Goal: Feedback & Contribution: Submit feedback/report problem

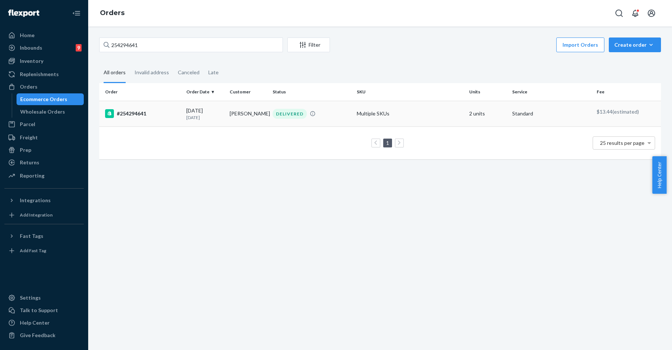
type input "254294641"
click at [132, 111] on div "#254294641" at bounding box center [142, 113] width 75 height 9
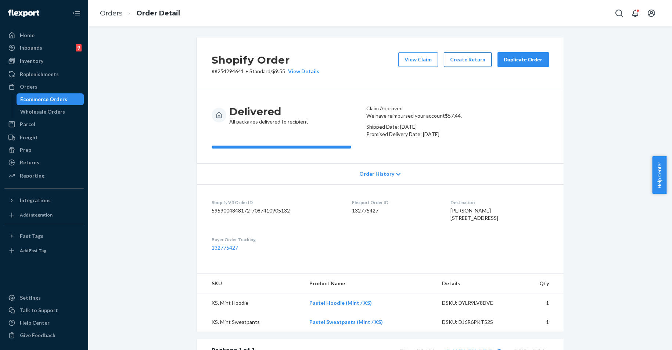
click at [449, 63] on button "Create Return" at bounding box center [468, 59] width 48 height 15
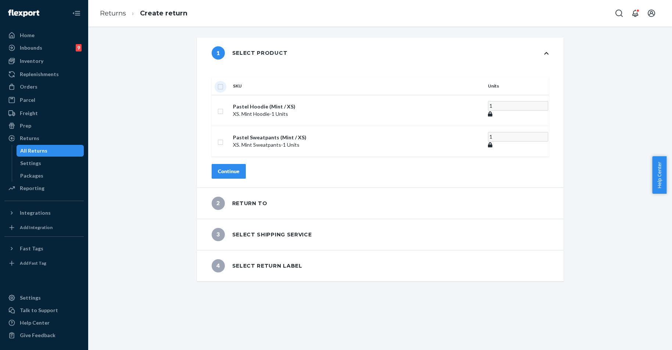
click at [224, 82] on input "checkbox" at bounding box center [221, 86] width 6 height 8
checkbox input "true"
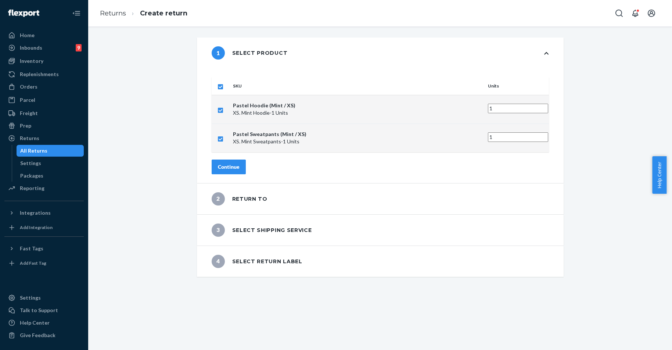
click at [240, 163] on div "Continue" at bounding box center [229, 166] width 22 height 7
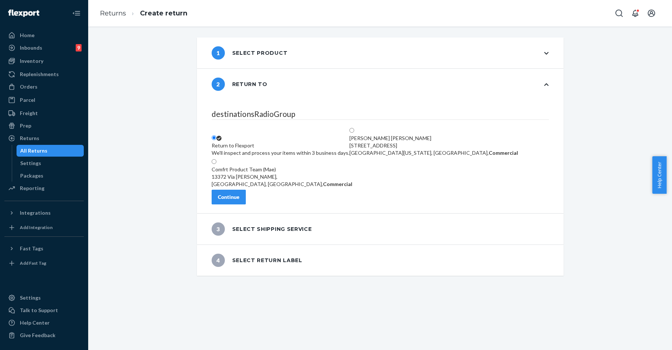
click at [240, 200] on div "Continue" at bounding box center [229, 196] width 22 height 7
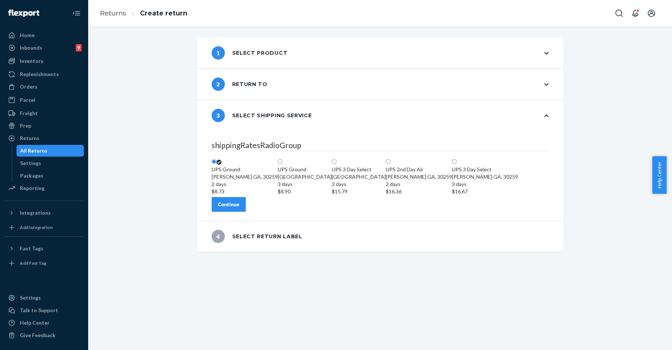
click at [245, 212] on button "Continue" at bounding box center [229, 204] width 34 height 15
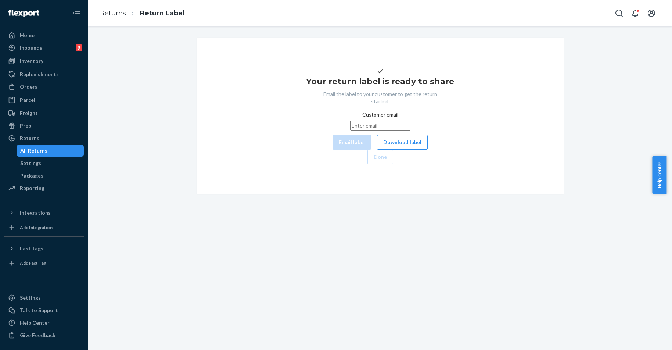
click at [350, 131] on input "Customer email" at bounding box center [380, 126] width 60 height 10
paste input "[EMAIL_ADDRESS][DOMAIN_NAME]"
type input "[EMAIL_ADDRESS][DOMAIN_NAME]"
click at [333, 150] on button "Email label" at bounding box center [352, 142] width 39 height 15
click at [377, 150] on button "Download label" at bounding box center [402, 142] width 51 height 15
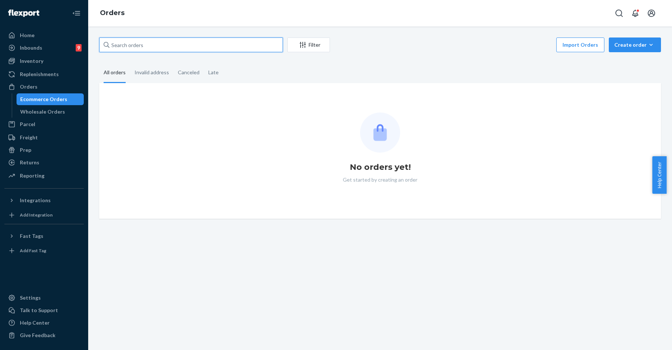
click at [170, 44] on input "text" at bounding box center [191, 44] width 184 height 15
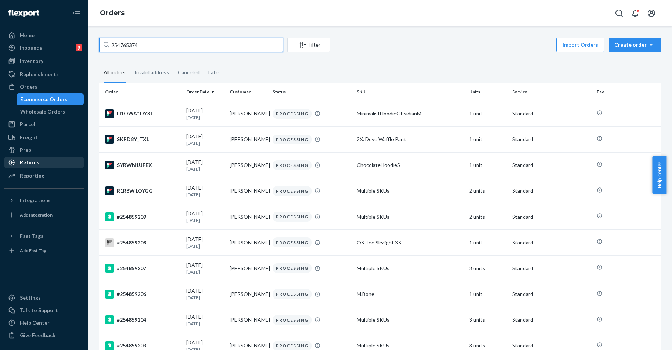
type input "254765374"
click at [56, 161] on div "Returns" at bounding box center [44, 162] width 78 height 10
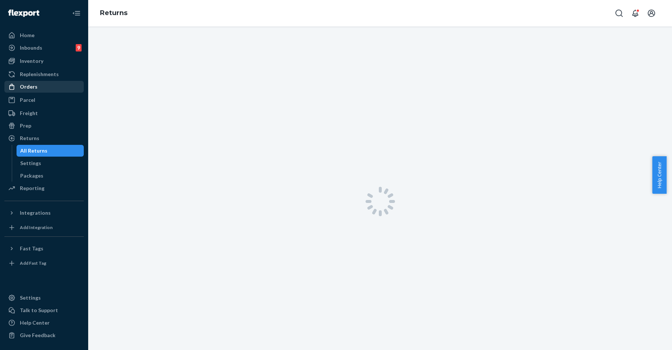
click at [44, 87] on div "Orders" at bounding box center [44, 87] width 78 height 10
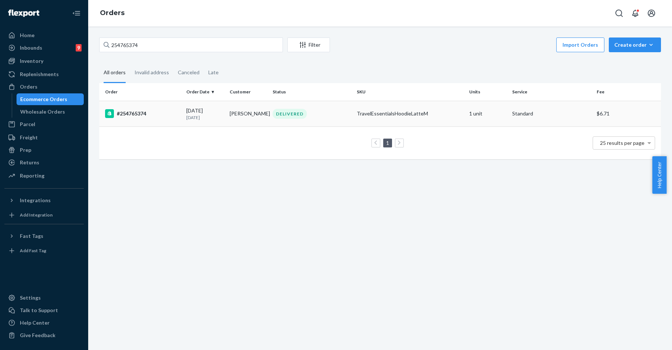
click at [137, 118] on div "#254765374" at bounding box center [142, 113] width 75 height 9
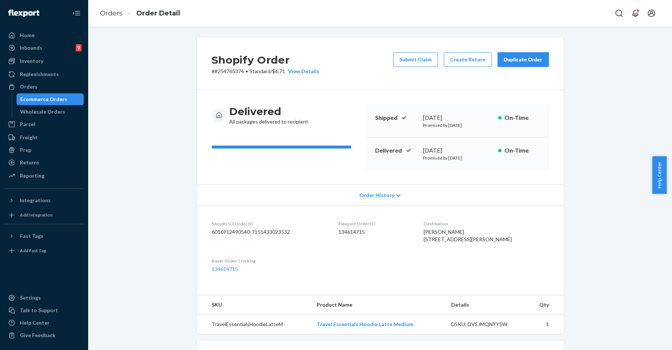
click at [512, 61] on div "Duplicate Order" at bounding box center [523, 59] width 39 height 7
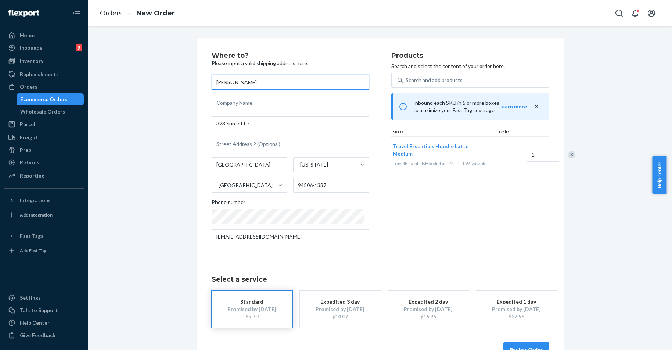
drag, startPoint x: 268, startPoint y: 82, endPoint x: 164, endPoint y: 75, distance: 104.7
click at [164, 75] on div "Where to? Please input a valid shipping address here. Amanda Rewcastle 323 Suns…" at bounding box center [380, 204] width 573 height 334
paste input "Mariss"
type input "Marissa Rewcastle"
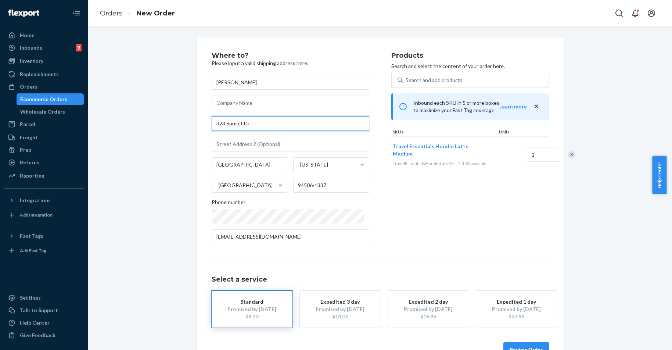
drag, startPoint x: 219, startPoint y: 122, endPoint x: 189, endPoint y: 120, distance: 30.9
click at [192, 120] on div "Where to? Please input a valid shipping address here. Marissa Rewcastle 323 Sun…" at bounding box center [381, 204] width 378 height 334
paste input "10011 Ryegrass Terrace 76036 Fort Worth"
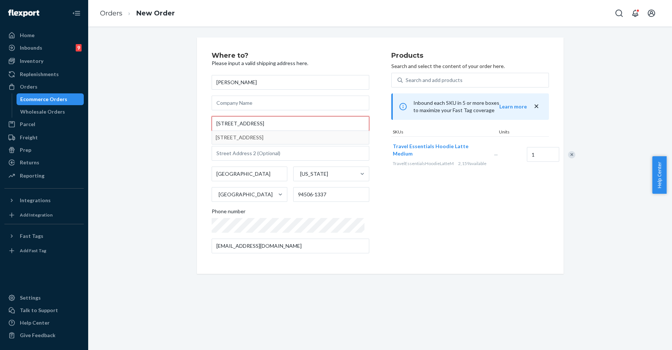
type input "10011 Ryegrass Terrace 76036 Fort Worth"
type input "Crowley"
type input "76036"
type input "10011 Ryegrass Terrace"
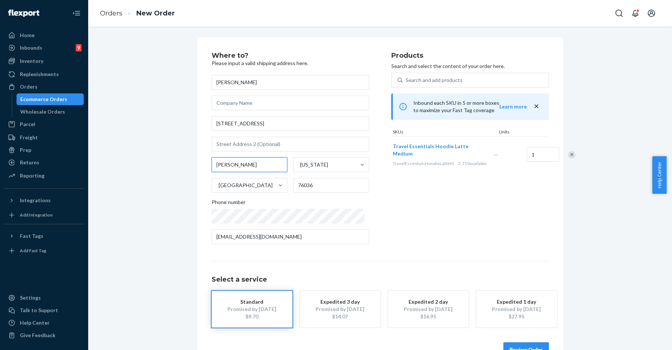
drag, startPoint x: 239, startPoint y: 165, endPoint x: 208, endPoint y: 166, distance: 30.2
click at [208, 166] on div "Where to? Please input a valid shipping address here. Marissa Rewcastle 10011 R…" at bounding box center [380, 204] width 367 height 334
paste input "Fort Worth"
type input "Fort Worth"
click at [397, 258] on div "Where to? Please input a valid shipping address here. Marissa Rewcastle 10011 R…" at bounding box center [380, 204] width 337 height 305
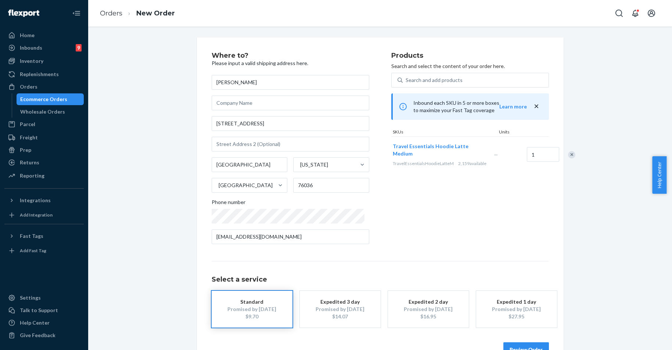
click at [528, 348] on button "Review Order" at bounding box center [527, 349] width 46 height 15
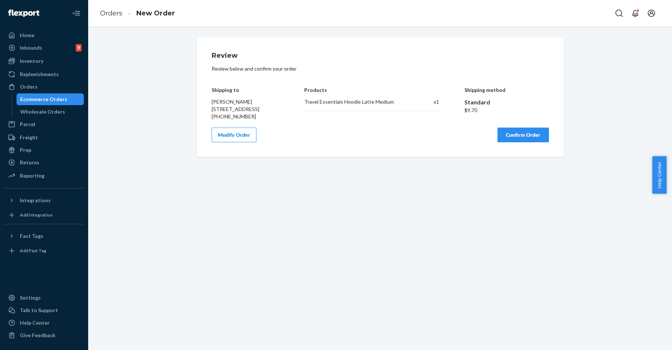
drag, startPoint x: 342, startPoint y: 152, endPoint x: 471, endPoint y: 173, distance: 131.5
click at [342, 152] on div "Review Review below and confirm your order Shipping to Marissa Rewcastle 10011 …" at bounding box center [380, 96] width 367 height 119
click at [522, 142] on button "Confirm Order" at bounding box center [523, 135] width 51 height 15
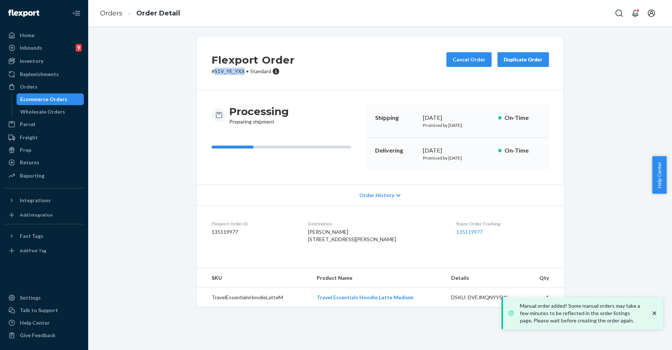
drag, startPoint x: 212, startPoint y: 69, endPoint x: 242, endPoint y: 71, distance: 29.8
click at [242, 71] on p "# S1V_YE_YXX • Standard" at bounding box center [253, 71] width 83 height 7
copy p "S1V_YE_YXX"
click at [28, 163] on div "Returns" at bounding box center [29, 162] width 19 height 7
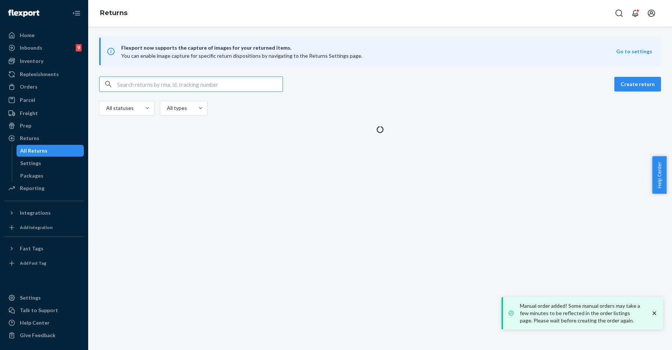
drag, startPoint x: 172, startPoint y: 85, endPoint x: 193, endPoint y: 84, distance: 20.6
click at [172, 85] on input "text" at bounding box center [199, 84] width 165 height 15
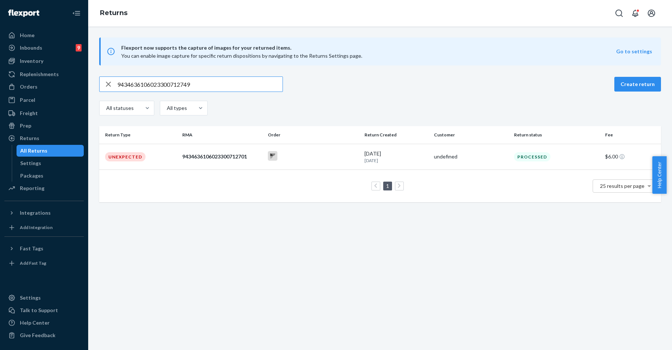
click at [156, 78] on input "9434636106023300712749" at bounding box center [199, 84] width 165 height 15
paste input "Dakotah Ottesen"
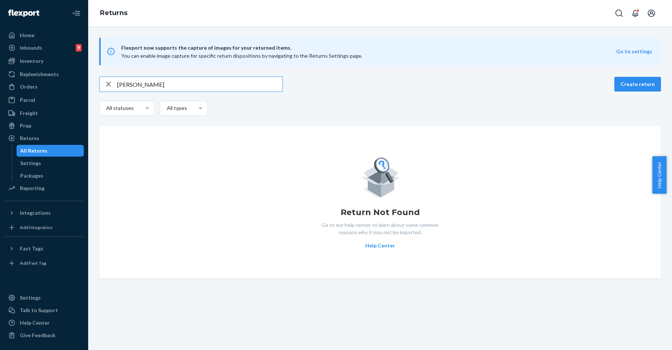
type input "Dakotah Ottesen"
click at [49, 89] on div "Orders" at bounding box center [44, 87] width 78 height 10
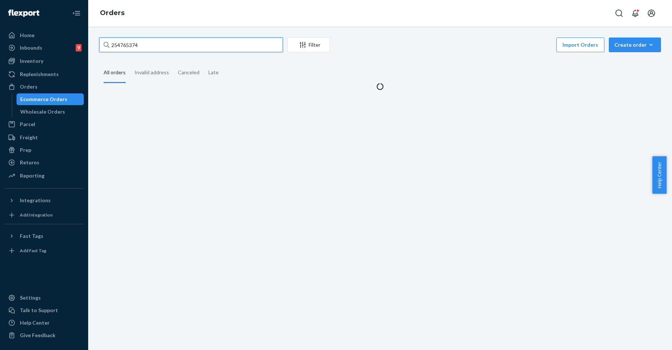
click at [130, 46] on input "254765374" at bounding box center [191, 44] width 184 height 15
paste input "10487"
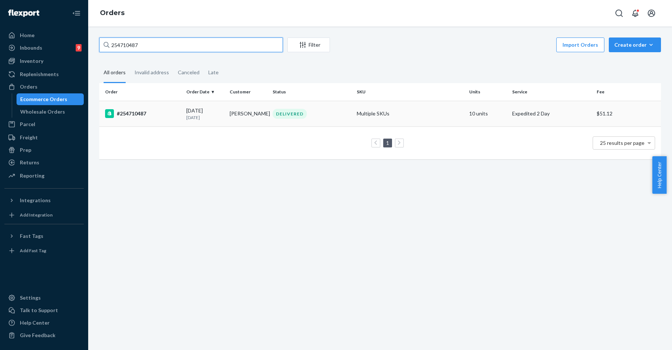
type input "254710487"
click at [142, 113] on div "#254710487" at bounding box center [142, 113] width 75 height 9
click at [142, 113] on div "254710487 Filter Import Orders Create order Ecommerce order Removal order All o…" at bounding box center [380, 188] width 584 height 324
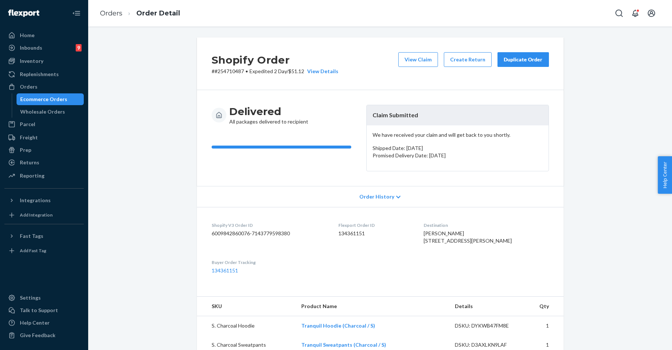
click at [516, 56] on div "Duplicate Order" at bounding box center [523, 59] width 39 height 7
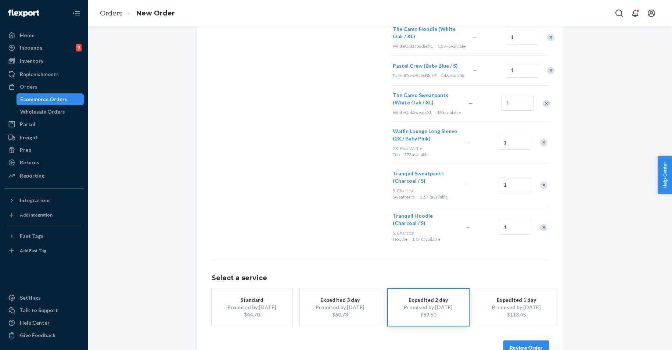
scroll to position [325, 0]
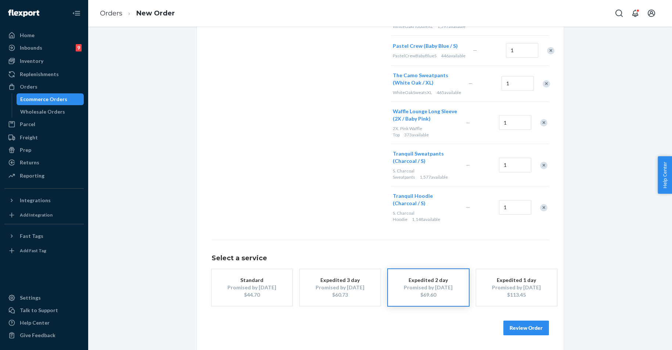
click at [233, 282] on div "Standard" at bounding box center [252, 279] width 59 height 7
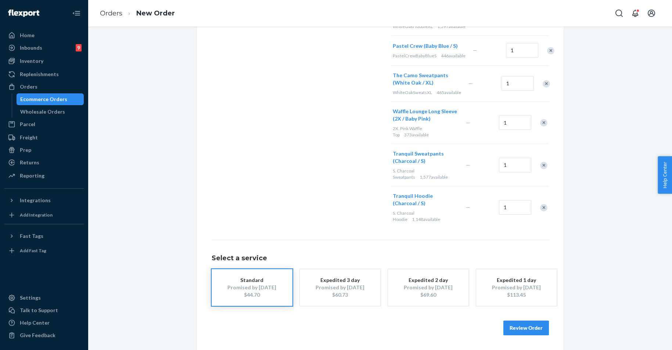
click at [527, 333] on button "Review Order" at bounding box center [527, 328] width 46 height 15
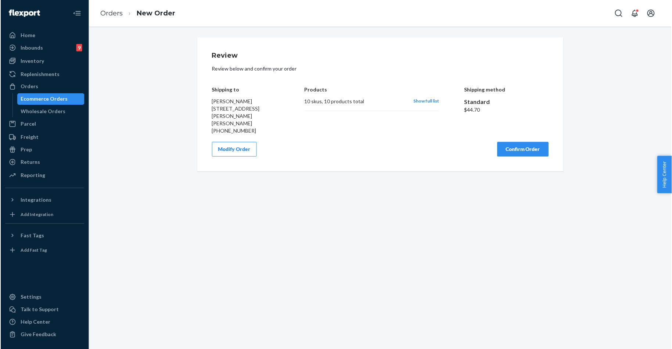
scroll to position [0, 0]
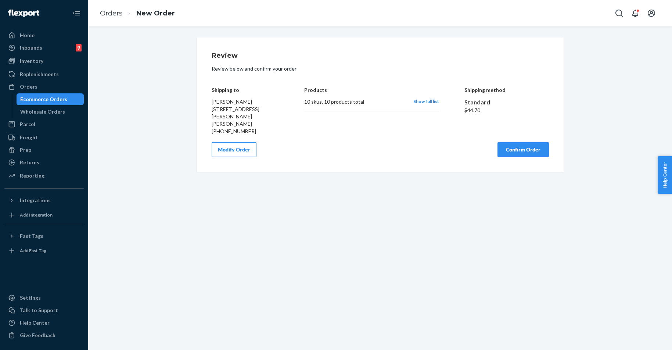
click at [537, 146] on button "Confirm Order" at bounding box center [523, 149] width 51 height 15
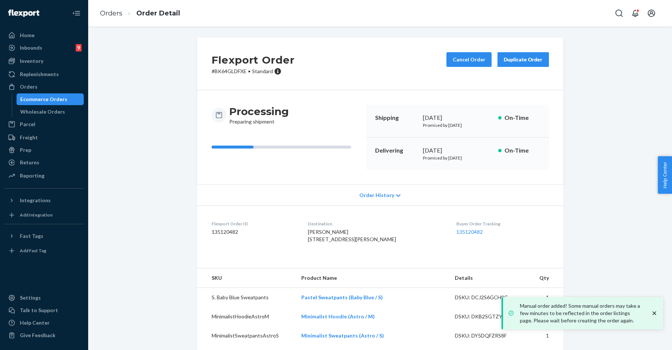
click at [218, 73] on p "# BK64GLDFXE • Standard" at bounding box center [253, 71] width 83 height 7
copy p "BK64GLDFXE"
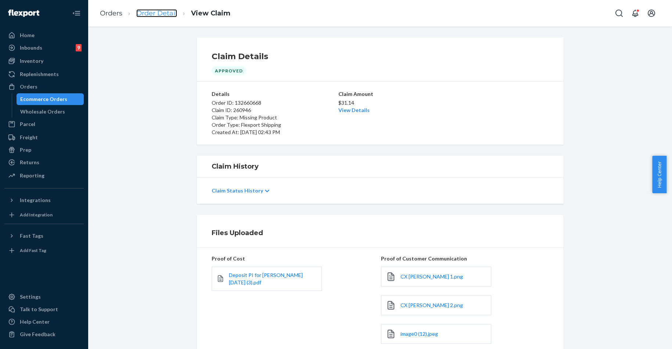
click at [167, 15] on link "Order Detail" at bounding box center [156, 13] width 41 height 8
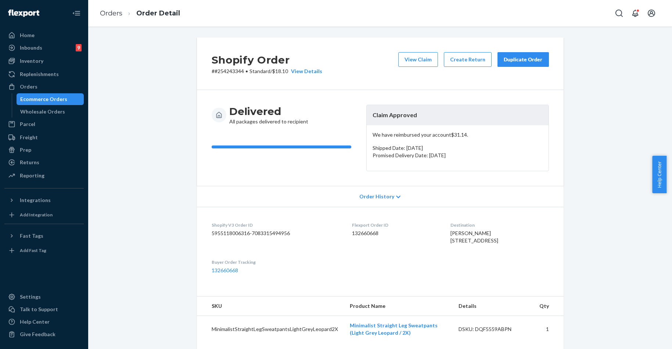
click at [528, 60] on div "Duplicate Order" at bounding box center [523, 59] width 39 height 7
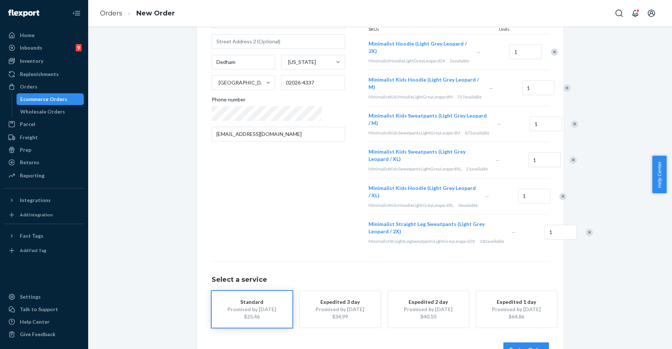
scroll to position [53, 0]
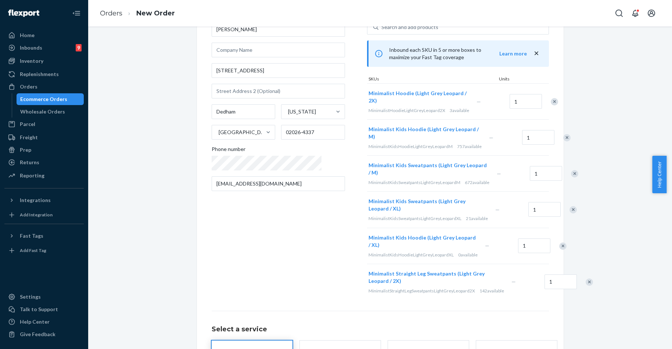
click at [551, 99] on div "Remove Item" at bounding box center [554, 101] width 7 height 7
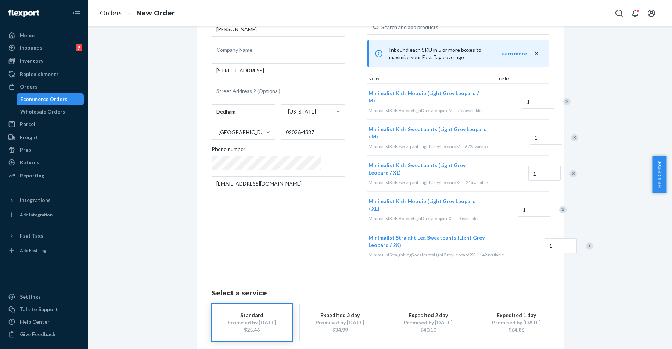
click at [564, 98] on div "Remove Item" at bounding box center [567, 101] width 7 height 7
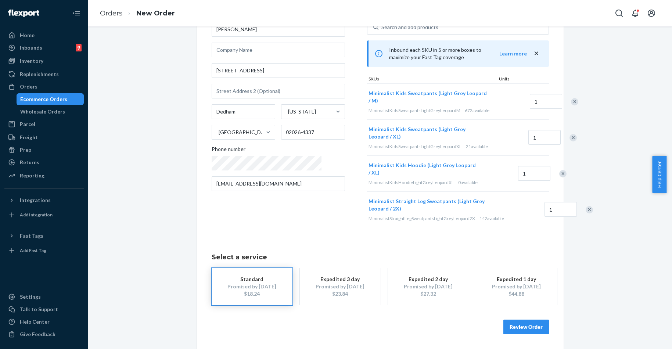
click at [571, 102] on div "Remove Item" at bounding box center [574, 101] width 7 height 7
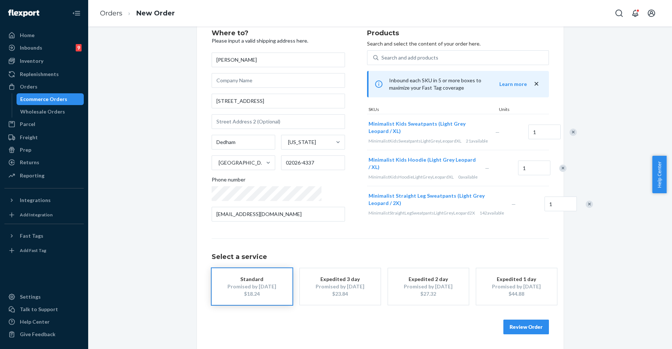
click at [544, 102] on div "Search and add products Inbound each SKU in 5 or more boxes to maximize your Fa…" at bounding box center [458, 136] width 182 height 172
click at [560, 126] on div at bounding box center [569, 131] width 18 height 19
click at [570, 132] on div "Remove Item" at bounding box center [573, 132] width 7 height 7
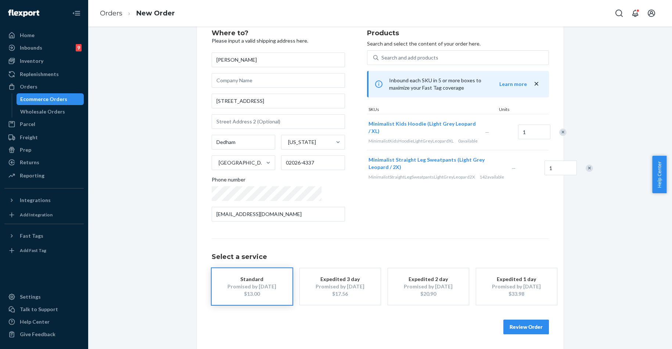
click at [560, 129] on div "Remove Item" at bounding box center [563, 132] width 7 height 7
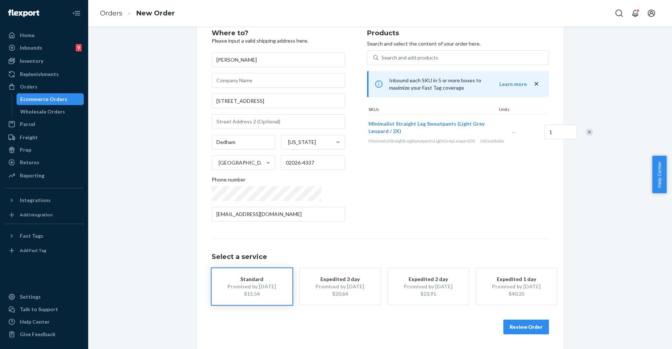
drag, startPoint x: 538, startPoint y: 328, endPoint x: 537, endPoint y: 324, distance: 4.3
click at [538, 328] on button "Review Order" at bounding box center [527, 327] width 46 height 15
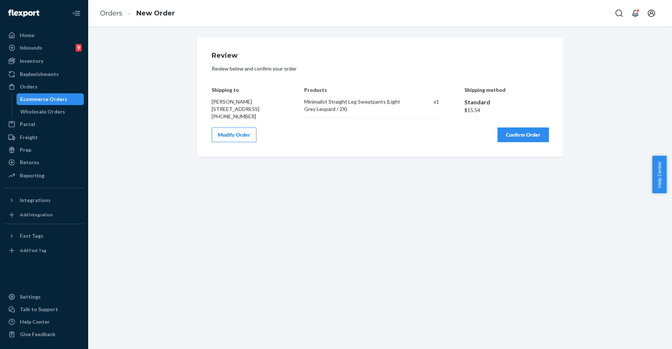
scroll to position [0, 0]
click at [522, 140] on button "Confirm Order" at bounding box center [523, 135] width 51 height 15
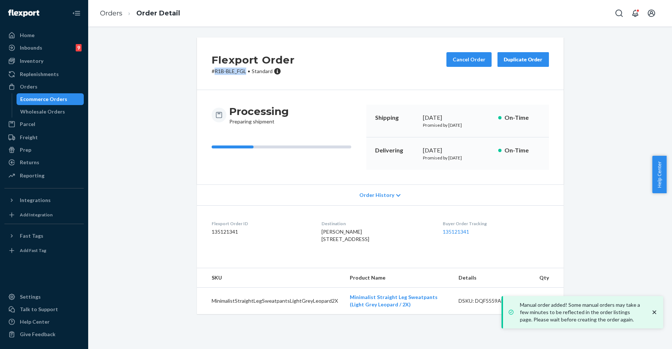
drag, startPoint x: 212, startPoint y: 71, endPoint x: 243, endPoint y: 71, distance: 30.5
click at [243, 71] on p "# R1B-BLE_FGL • Standard" at bounding box center [253, 71] width 83 height 7
copy p "R1B-BLE_FGL"
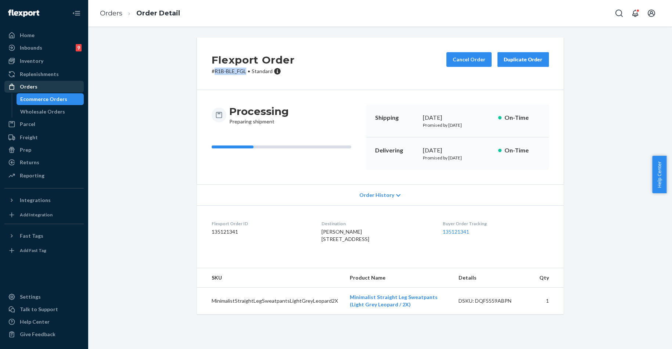
click at [50, 84] on div "Orders" at bounding box center [44, 87] width 78 height 10
drag, startPoint x: 50, startPoint y: 84, endPoint x: 58, endPoint y: 83, distance: 7.8
click at [50, 84] on div "Orders" at bounding box center [44, 87] width 78 height 10
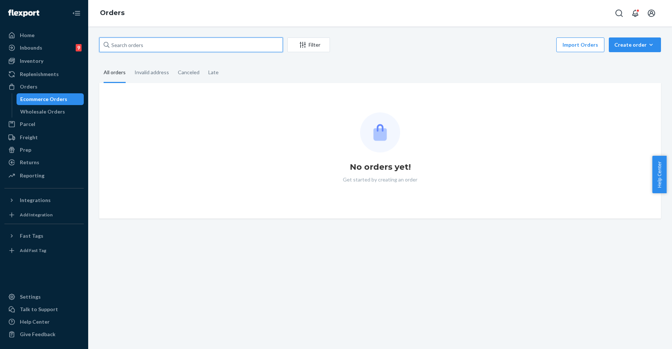
click at [137, 42] on input "text" at bounding box center [191, 44] width 184 height 15
paste input "254545766"
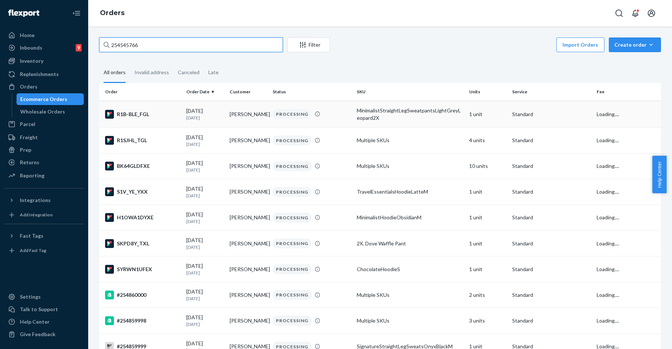
type input "254545766"
click at [126, 114] on div "R1B-BLE_FGL" at bounding box center [142, 114] width 75 height 9
click at [126, 114] on div "254545766 Filter Import Orders Create order Ecommerce order Removal order All o…" at bounding box center [380, 187] width 584 height 323
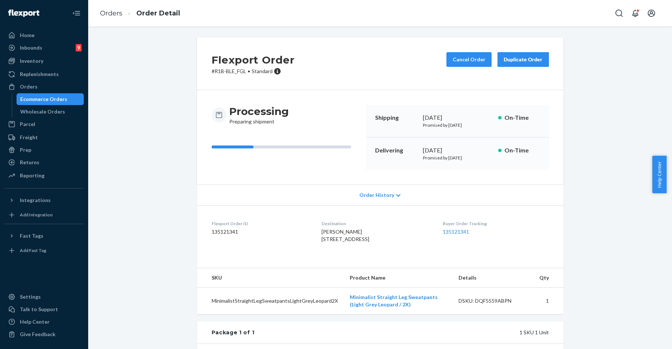
click at [425, 81] on div "Flexport Order # R1B-BLE_FGL • Standard Cancel Order Duplicate Order" at bounding box center [380, 63] width 367 height 53
click at [36, 85] on div "Orders" at bounding box center [29, 86] width 18 height 7
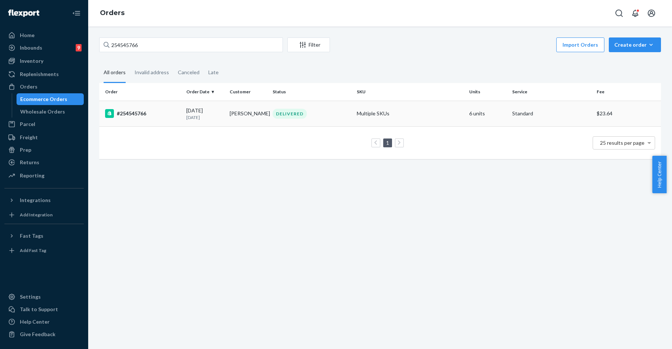
click at [137, 106] on td "#254545766" at bounding box center [141, 114] width 84 height 26
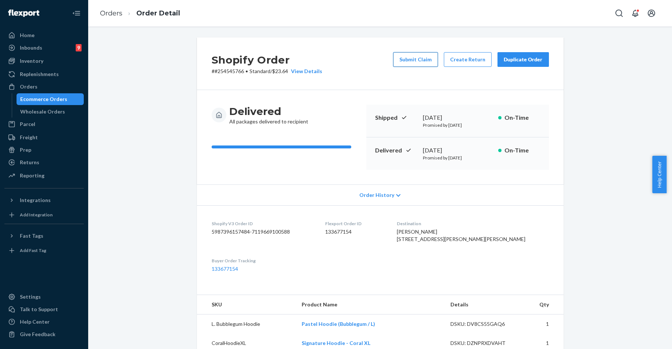
click at [417, 58] on button "Submit Claim" at bounding box center [415, 59] width 45 height 15
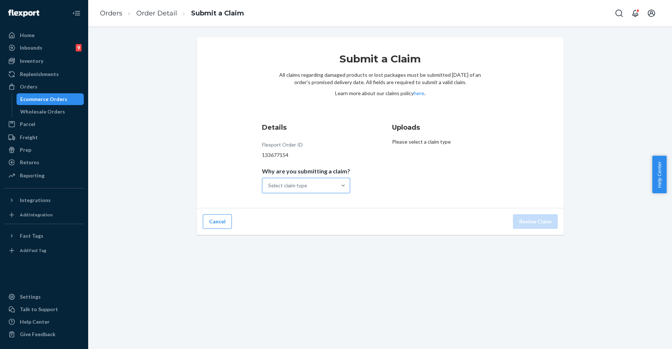
click at [308, 192] on div "Select claim type" at bounding box center [299, 185] width 74 height 15
click at [269, 189] on input "Why are you submitting a claim? Select claim type" at bounding box center [268, 185] width 1 height 7
click at [310, 195] on div "Order delivered but lost Order delivered damaged Incorrect product Missing prod…" at bounding box center [306, 226] width 88 height 62
click at [269, 189] on input "Why are you submitting a claim? option Order delivered but lost focused, 1 of 4…" at bounding box center [268, 185] width 1 height 7
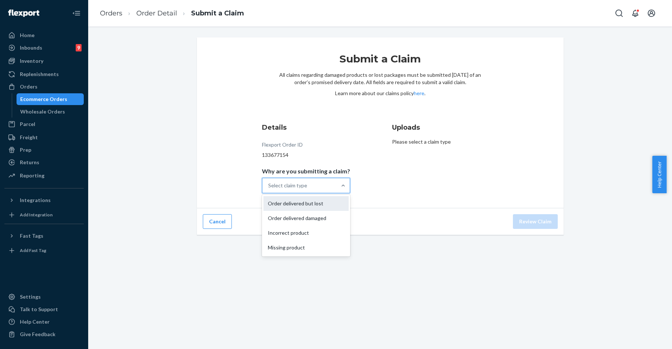
click at [308, 200] on div "Order delivered but lost" at bounding box center [306, 203] width 85 height 15
click at [269, 189] on input "Why are you submitting a claim? option Order delivered but lost focused, 1 of 4…" at bounding box center [268, 185] width 1 height 7
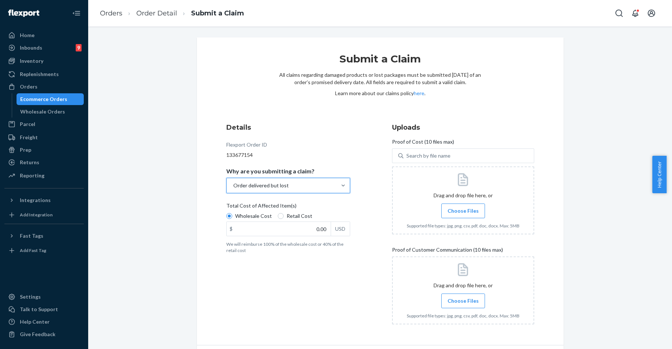
click at [462, 301] on span "Choose Files" at bounding box center [463, 300] width 31 height 7
click at [463, 301] on input "Choose Files" at bounding box center [463, 301] width 0 height 8
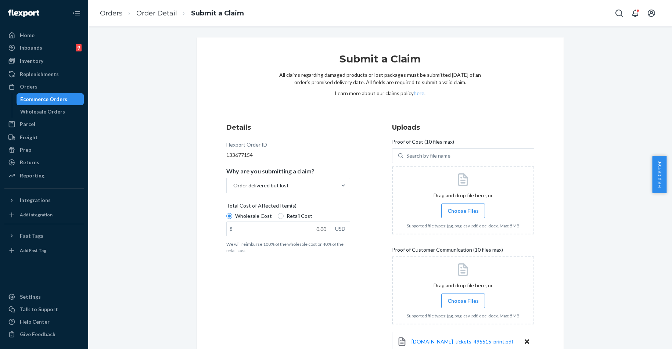
click at [451, 210] on span "Choose Files" at bounding box center [463, 210] width 31 height 7
click at [463, 210] on input "Choose Files" at bounding box center [463, 211] width 0 height 8
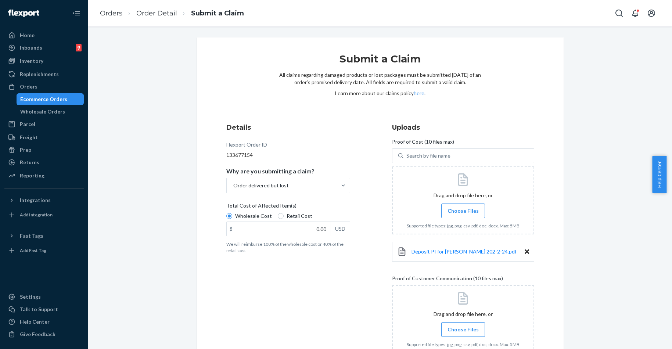
click at [472, 214] on span "Choose Files" at bounding box center [463, 210] width 31 height 7
click at [464, 214] on input "Choose Files" at bounding box center [463, 211] width 0 height 8
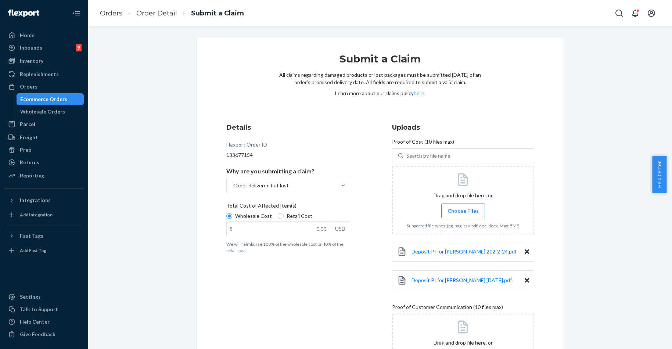
click at [452, 204] on label "Choose Files" at bounding box center [464, 211] width 44 height 15
click at [463, 207] on input "Choose Files" at bounding box center [463, 211] width 0 height 8
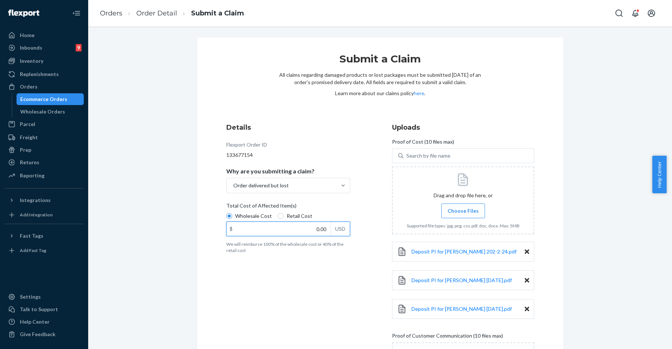
drag, startPoint x: 309, startPoint y: 226, endPoint x: 351, endPoint y: 223, distance: 41.6
click at [351, 223] on div "Details Flexport Order ID 133677154 Why are you submitting a claim? Order deliv…" at bounding box center [297, 283] width 142 height 331
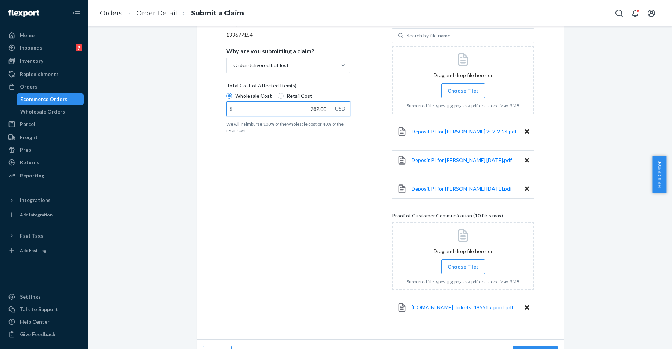
scroll to position [138, 0]
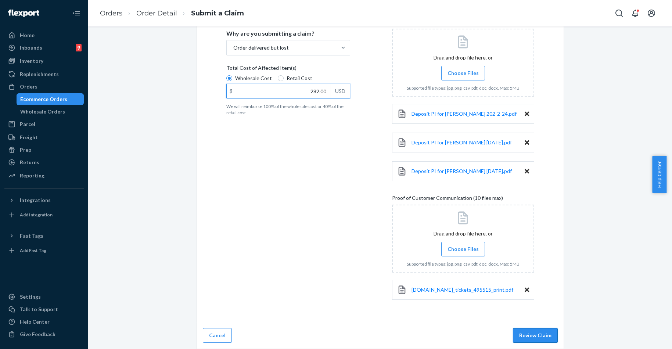
type input "282.00"
click at [538, 331] on button "Review Claim" at bounding box center [535, 335] width 45 height 15
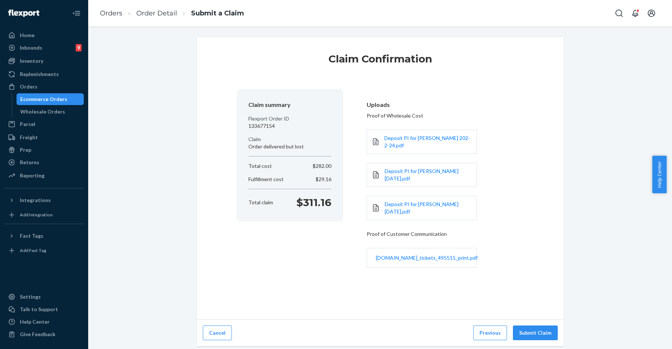
scroll to position [0, 0]
click at [537, 326] on button "Submit Claim" at bounding box center [535, 333] width 45 height 15
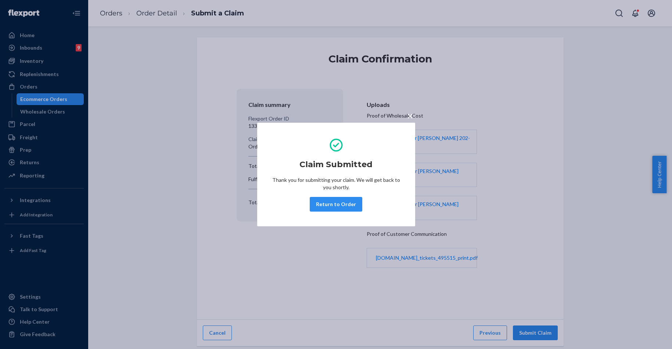
drag, startPoint x: 346, startPoint y: 203, endPoint x: 239, endPoint y: 89, distance: 157.1
click at [347, 204] on button "Return to Order" at bounding box center [336, 204] width 53 height 15
